Goal: Check status: Check status

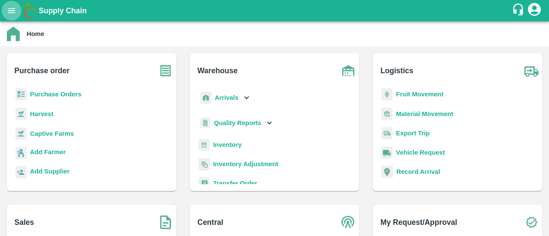
click at [13, 12] on icon "open drawer" at bounding box center [11, 10] width 7 height 5
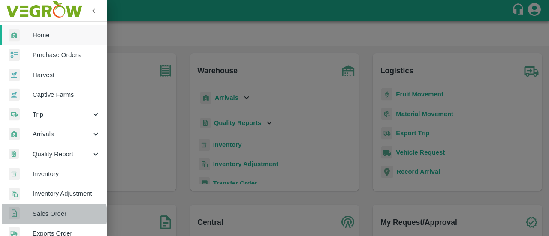
click at [46, 215] on span "Sales Order" at bounding box center [67, 213] width 68 height 9
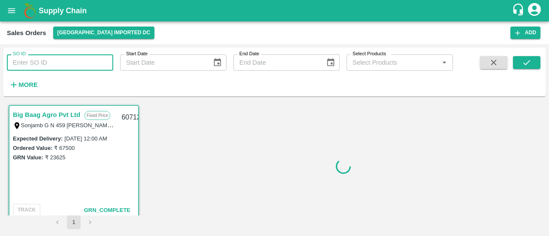
click at [60, 61] on input "SO ID" at bounding box center [60, 63] width 106 height 16
paste input "607123"
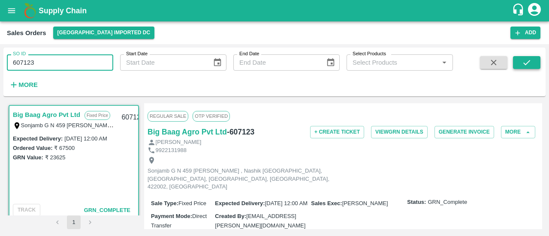
type input "607123"
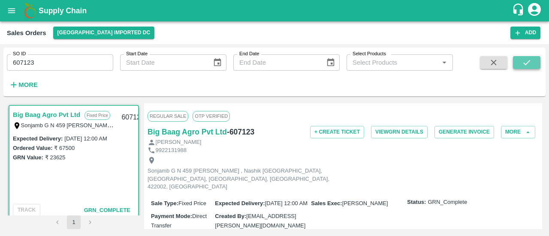
click at [529, 66] on icon "submit" at bounding box center [526, 62] width 9 height 9
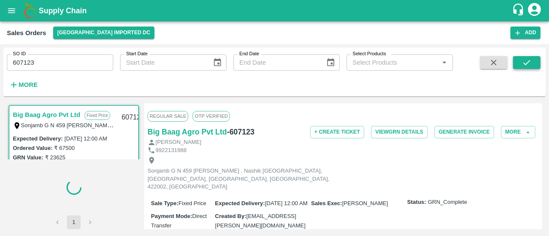
scroll to position [2, 0]
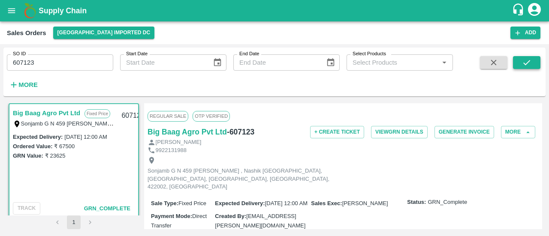
click at [529, 66] on icon "submit" at bounding box center [526, 62] width 9 height 9
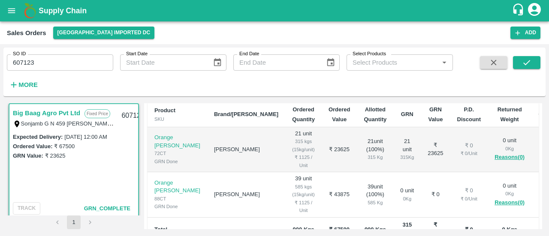
scroll to position [158, 0]
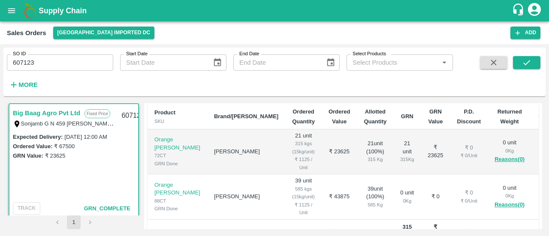
click at [292, 166] on div "₹ 1125 / Unit" at bounding box center [303, 164] width 23 height 16
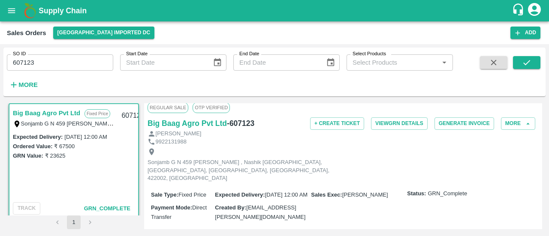
scroll to position [5, 0]
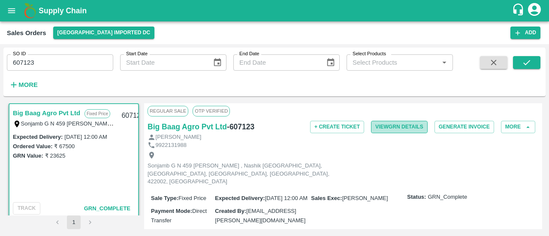
click at [403, 125] on button "View GRN Details" at bounding box center [399, 127] width 57 height 12
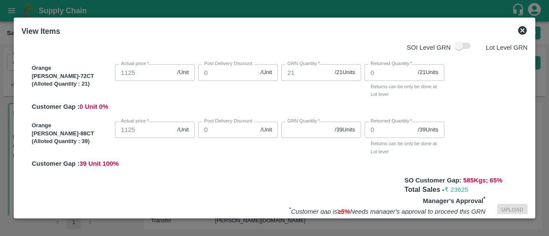
scroll to position [0, 0]
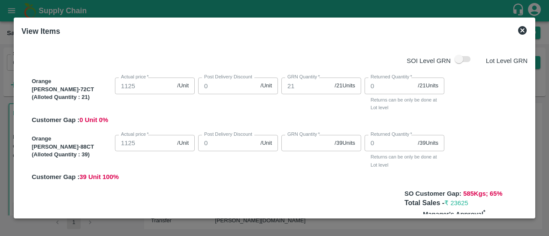
click at [98, 178] on span "39 Unit 100 %" at bounding box center [98, 177] width 39 height 7
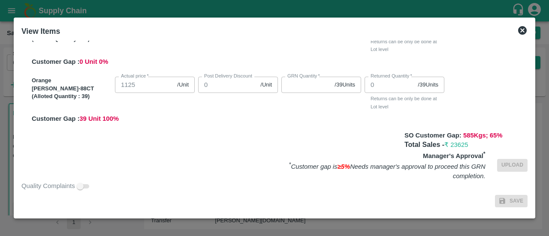
click at [524, 33] on icon at bounding box center [522, 30] width 9 height 9
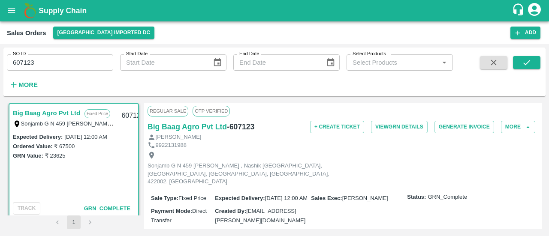
scroll to position [0, 0]
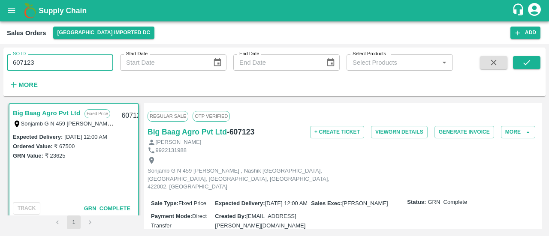
drag, startPoint x: 49, startPoint y: 63, endPoint x: 0, endPoint y: 70, distance: 49.4
click at [0, 70] on div "SO ID 607123 SO ID Start Date Start Date End Date End Date Select Products Sele…" at bounding box center [274, 140] width 549 height 192
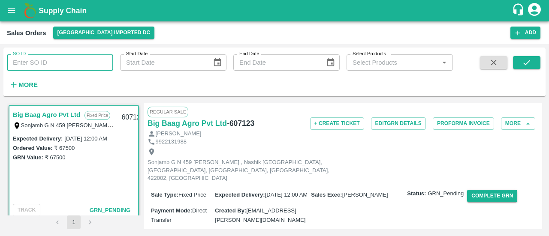
click at [62, 66] on input "SO ID" at bounding box center [60, 63] width 106 height 16
paste input "607123"
type input "607123"
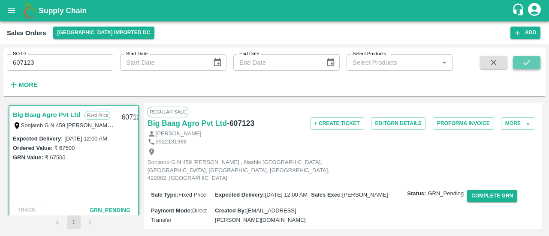
click at [530, 61] on icon "submit" at bounding box center [526, 62] width 9 height 9
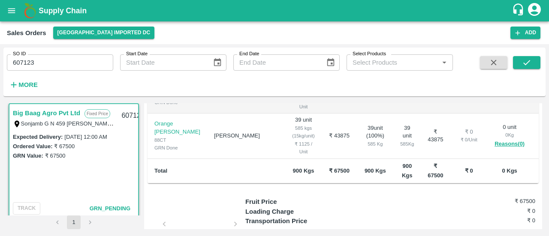
scroll to position [214, 0]
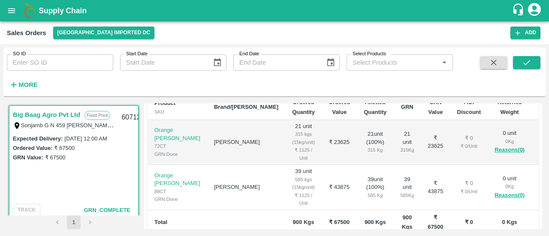
scroll to position [167, 0]
